Goal: Task Accomplishment & Management: Use online tool/utility

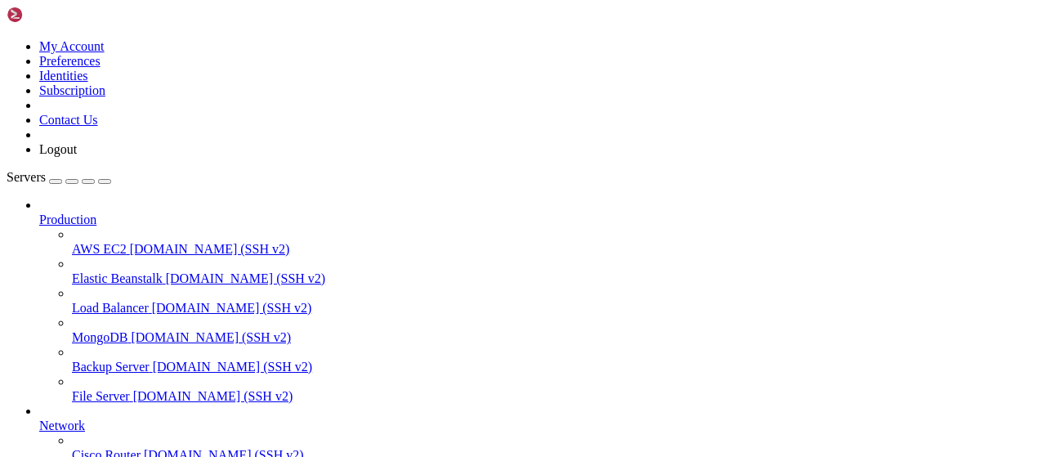
scroll to position [332, 0]
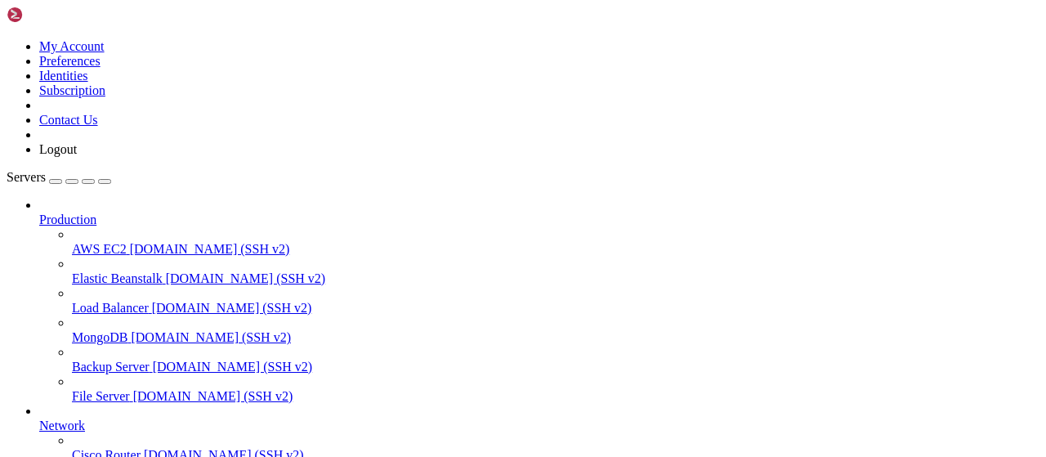
scroll to position [765, 0]
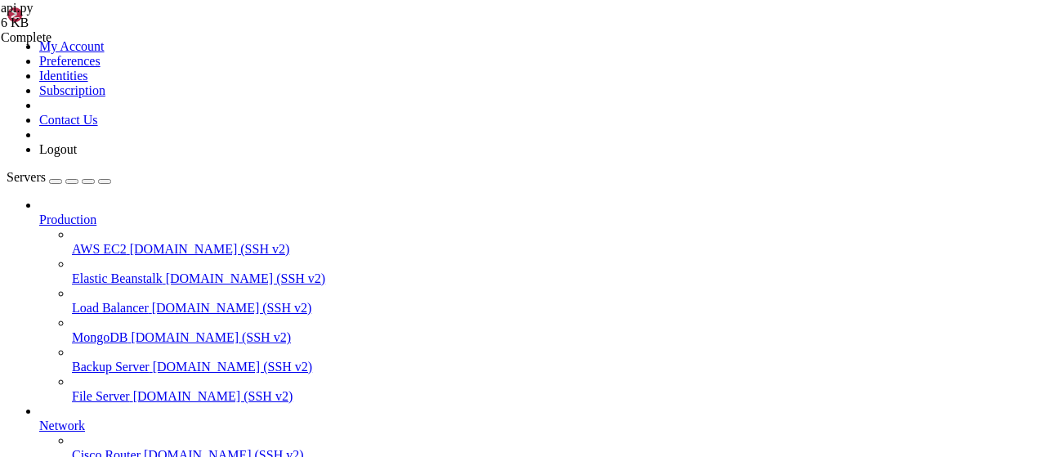
type input "/root/wastul/bypassing"
drag, startPoint x: 362, startPoint y: 276, endPoint x: 839, endPoint y: 274, distance: 476.6
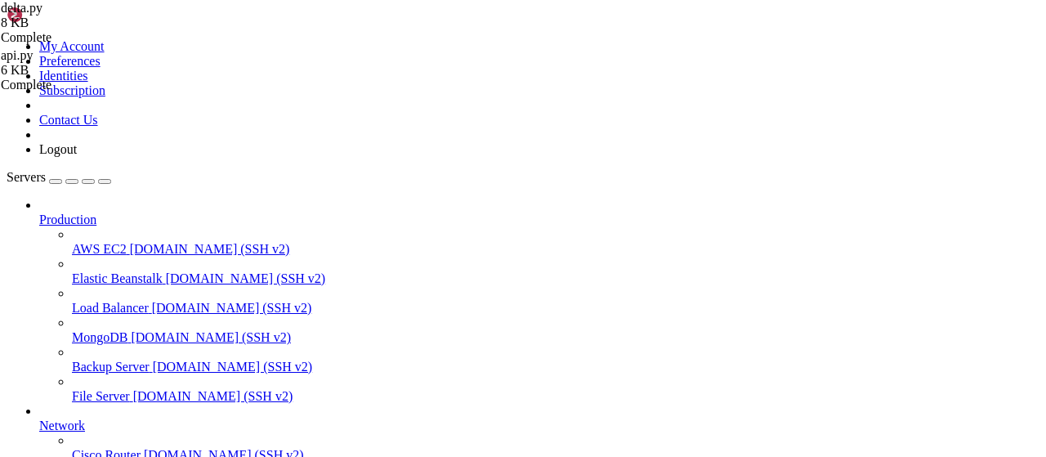
drag, startPoint x: 361, startPoint y: 159, endPoint x: 544, endPoint y: 166, distance: 183.2
type textarea "r=requests.get('[URL][TECHNICAL_ID]',params={'url':url,'cache':'true'}).json()"
